Goal: Check status: Check status

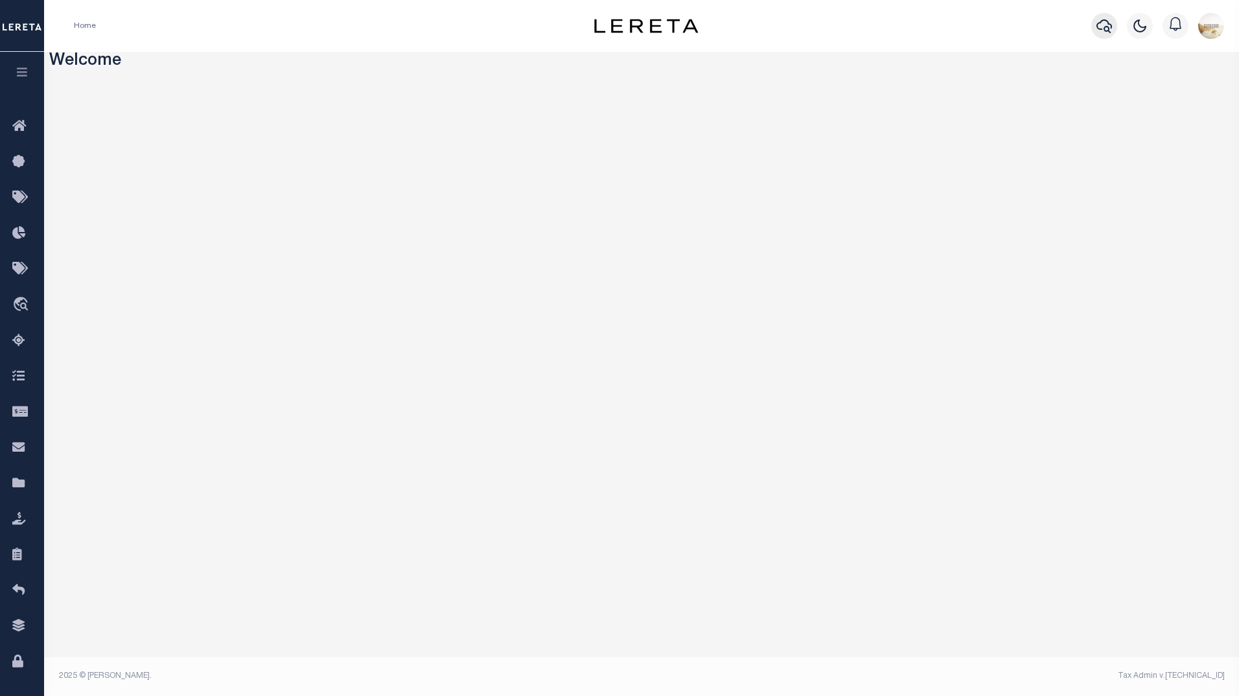
click at [1105, 21] on icon "button" at bounding box center [1104, 26] width 16 height 14
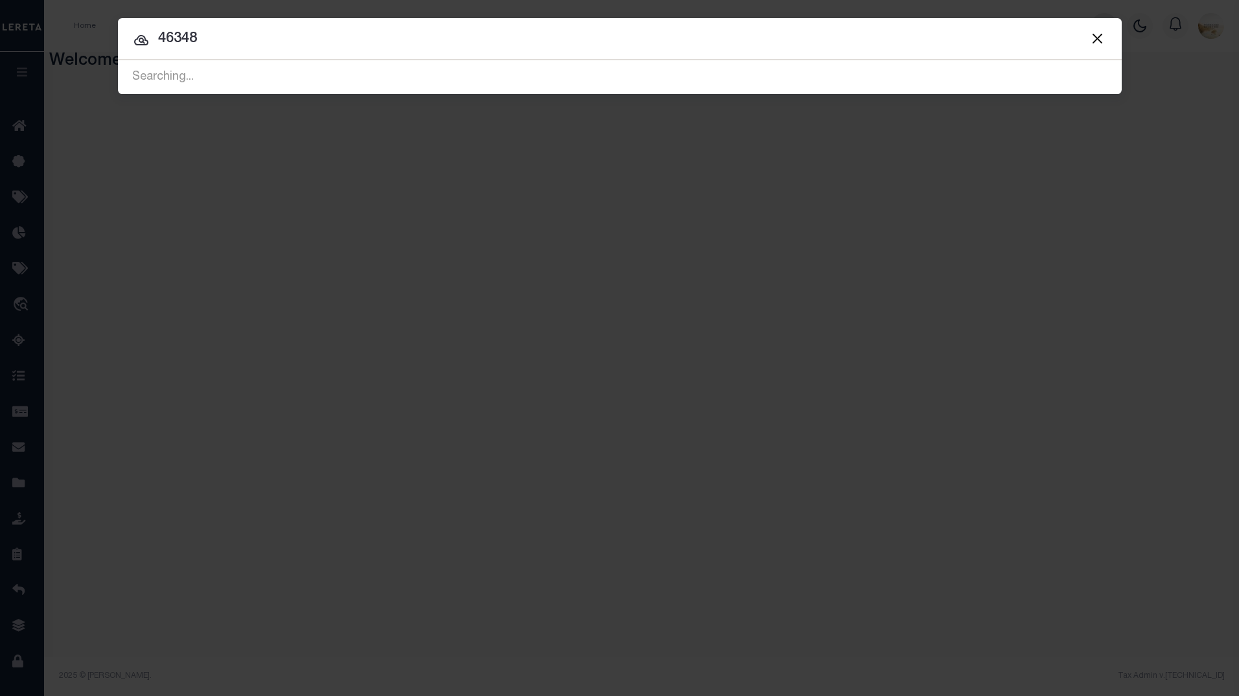
type input "46348"
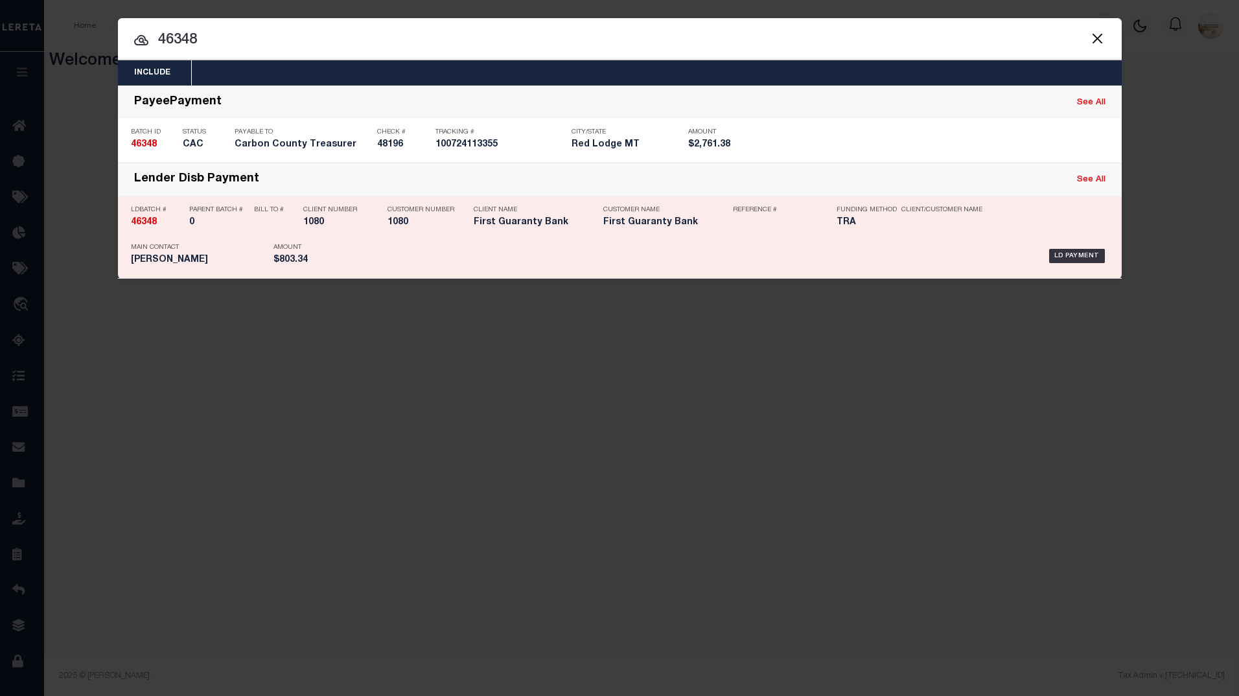
click at [150, 224] on strong "46348" at bounding box center [144, 222] width 26 height 9
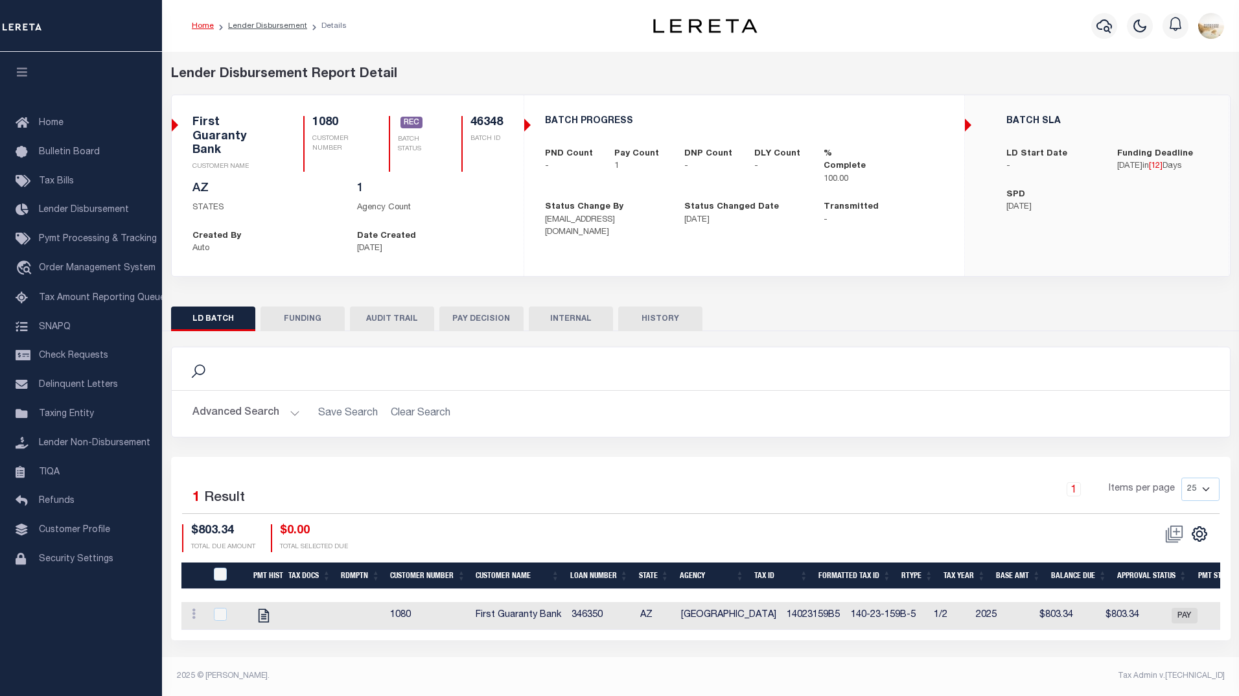
click at [679, 313] on button "HISTORY" at bounding box center [660, 319] width 84 height 25
